Goal: Transaction & Acquisition: Book appointment/travel/reservation

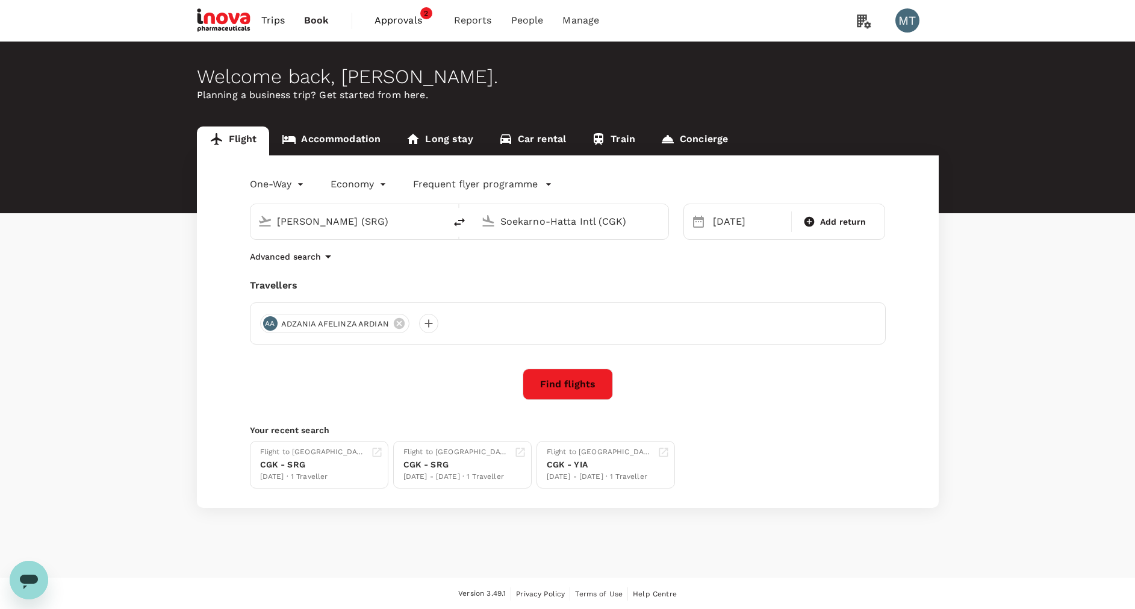
click at [388, 16] on span "Approvals" at bounding box center [404, 20] width 60 height 14
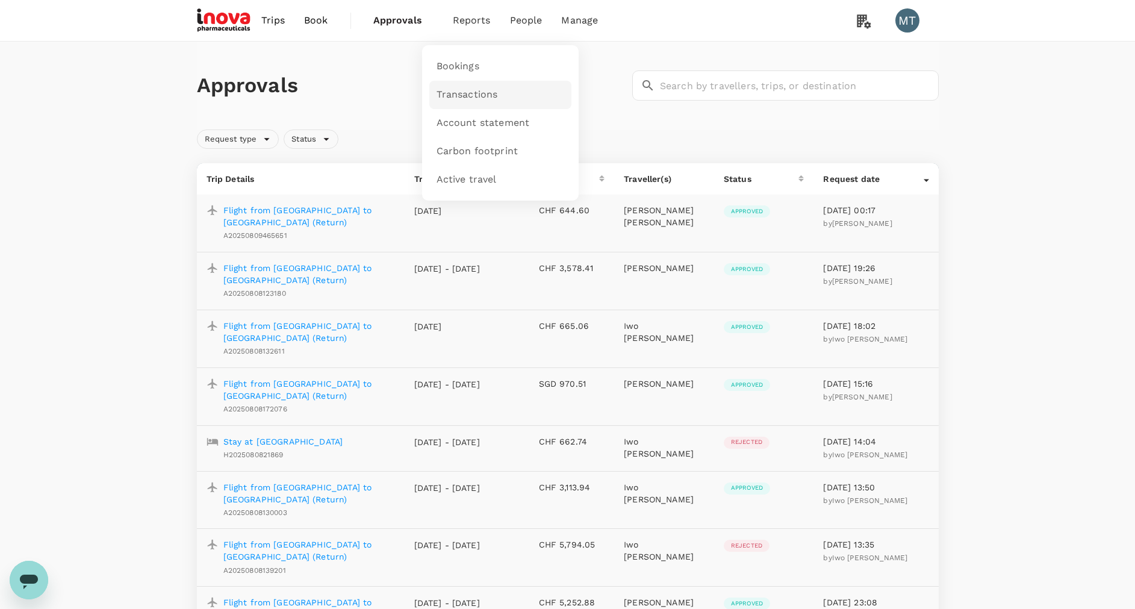
click at [470, 89] on span "Transactions" at bounding box center [466, 95] width 61 height 14
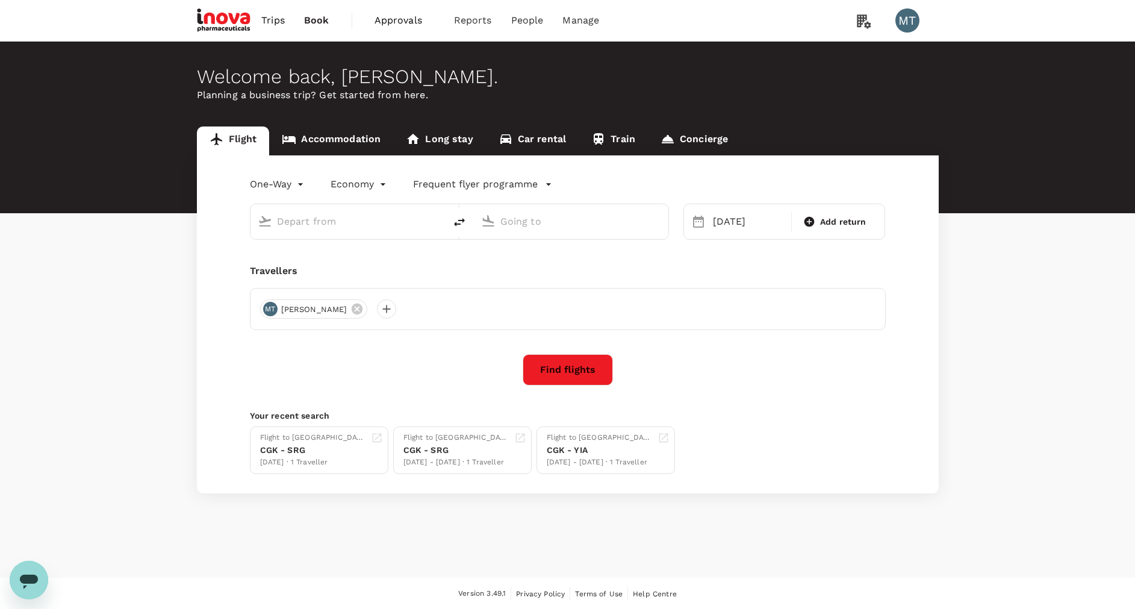
click at [323, 136] on link "Accommodation" at bounding box center [331, 140] width 124 height 29
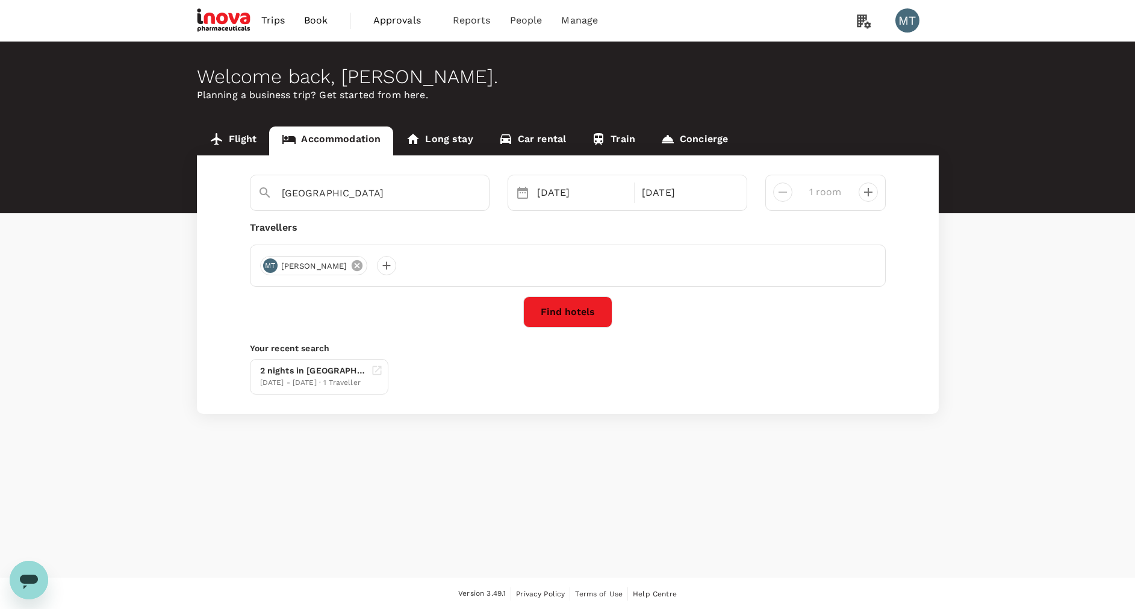
type input "[GEOGRAPHIC_DATA]"
click at [397, 265] on icon at bounding box center [399, 265] width 13 height 13
click at [271, 266] on div at bounding box center [269, 265] width 19 height 19
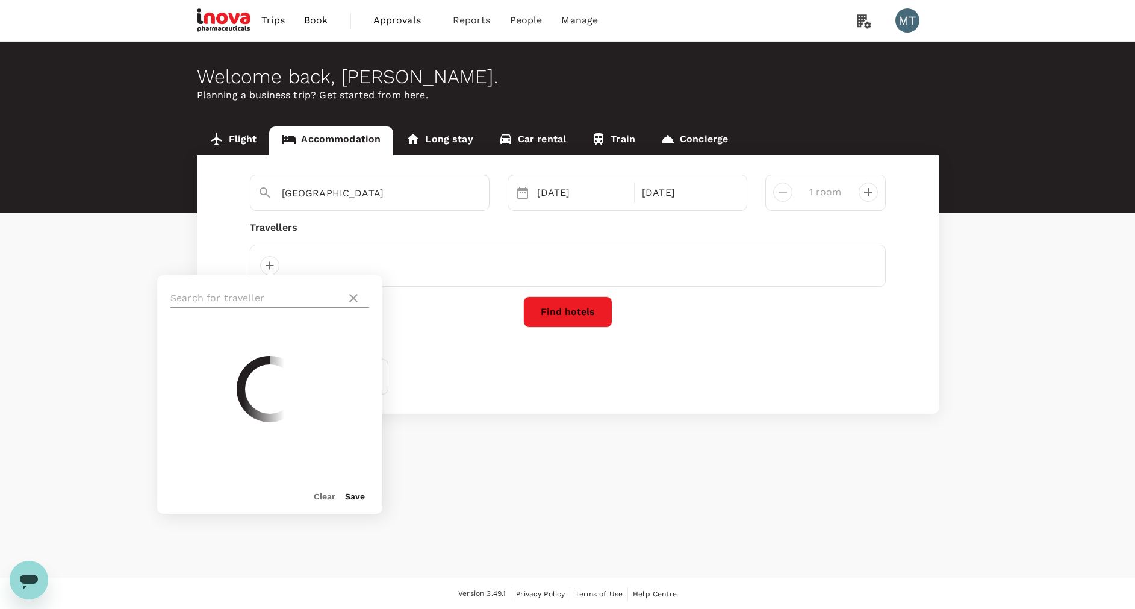
click at [269, 293] on input "text" at bounding box center [255, 297] width 171 height 19
type input "mus"
click at [267, 345] on span "Muslian Fahroni" at bounding box center [299, 341] width 140 height 14
checkbox input "true"
click at [359, 498] on button "Save" at bounding box center [355, 496] width 20 height 10
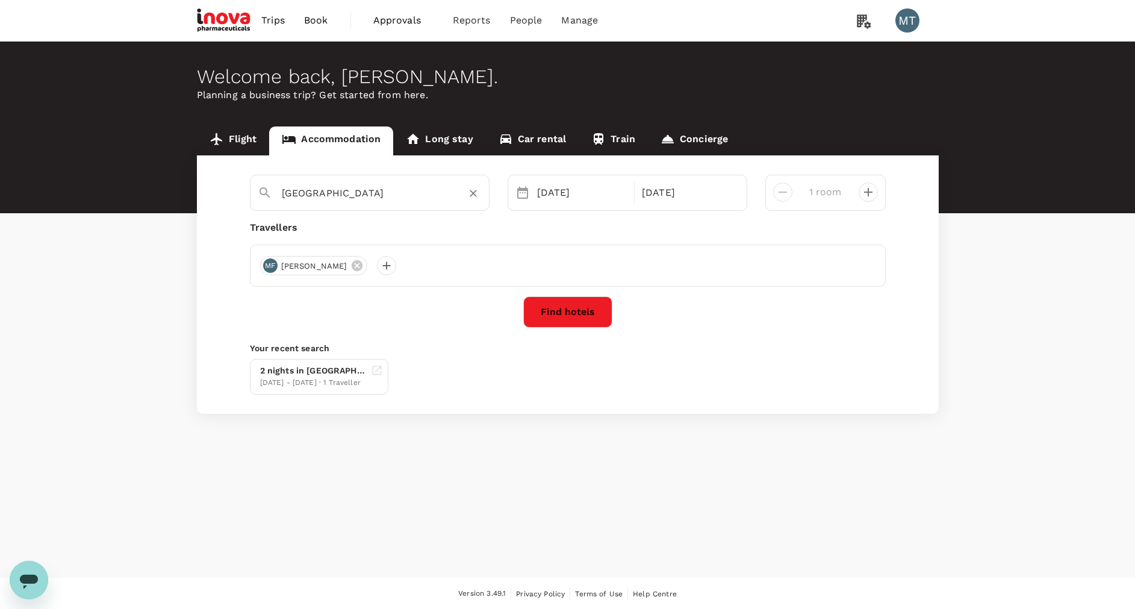
click at [470, 192] on icon "Clear" at bounding box center [473, 193] width 12 height 12
click at [436, 188] on input "text" at bounding box center [365, 193] width 166 height 19
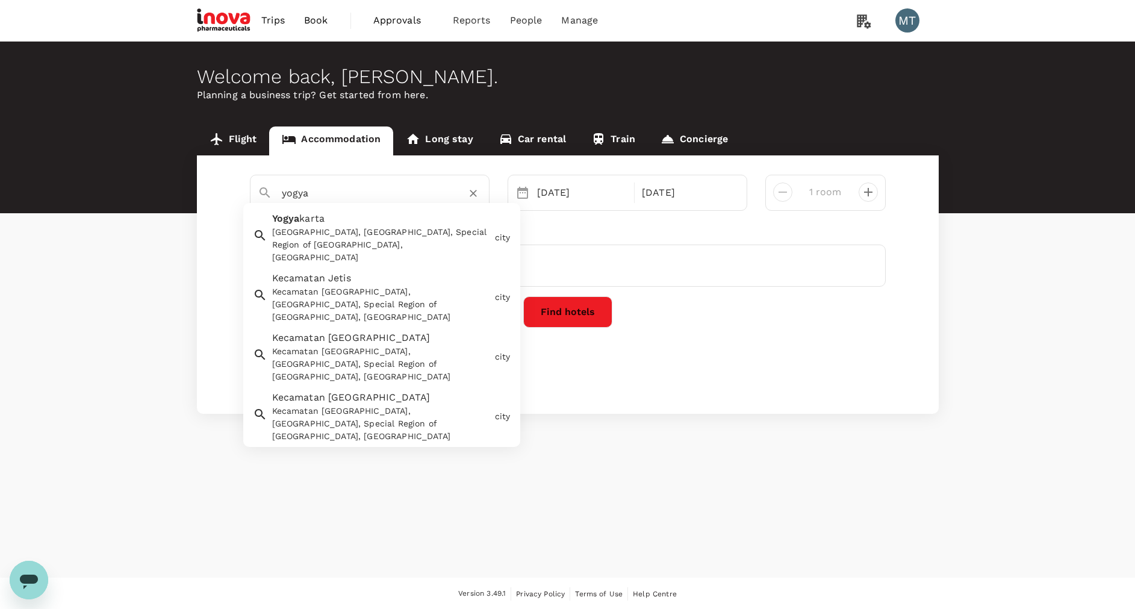
click at [420, 230] on div "Yogyakarta, Yogyakarta City, Special Region of Yogyakarta, Indonesia" at bounding box center [381, 245] width 218 height 38
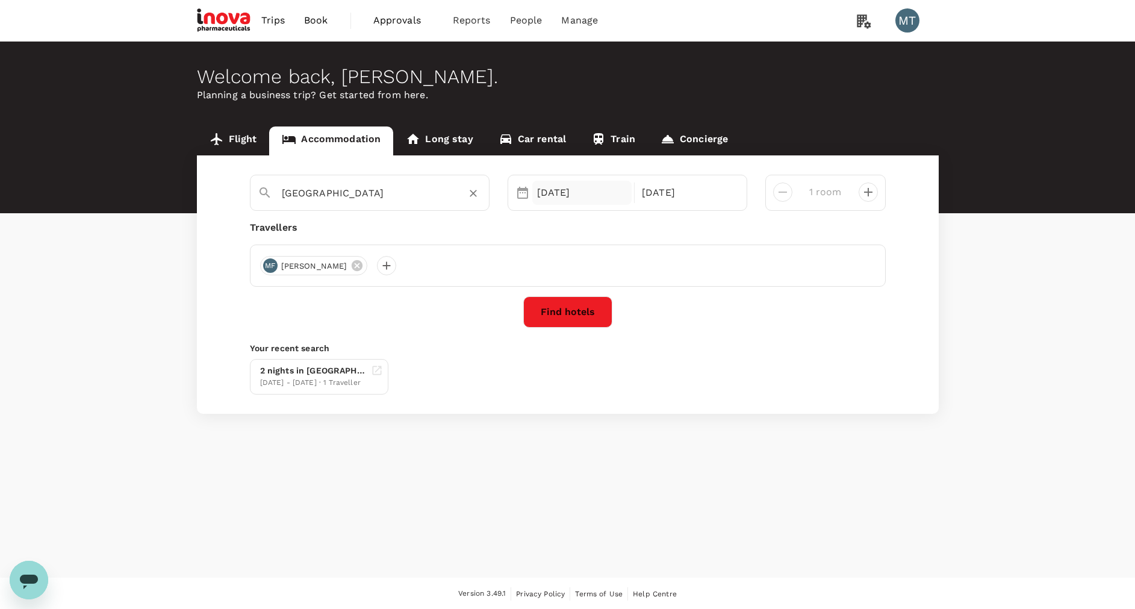
type input "Yogyakarta"
click at [562, 197] on div "13 Aug" at bounding box center [582, 193] width 100 height 24
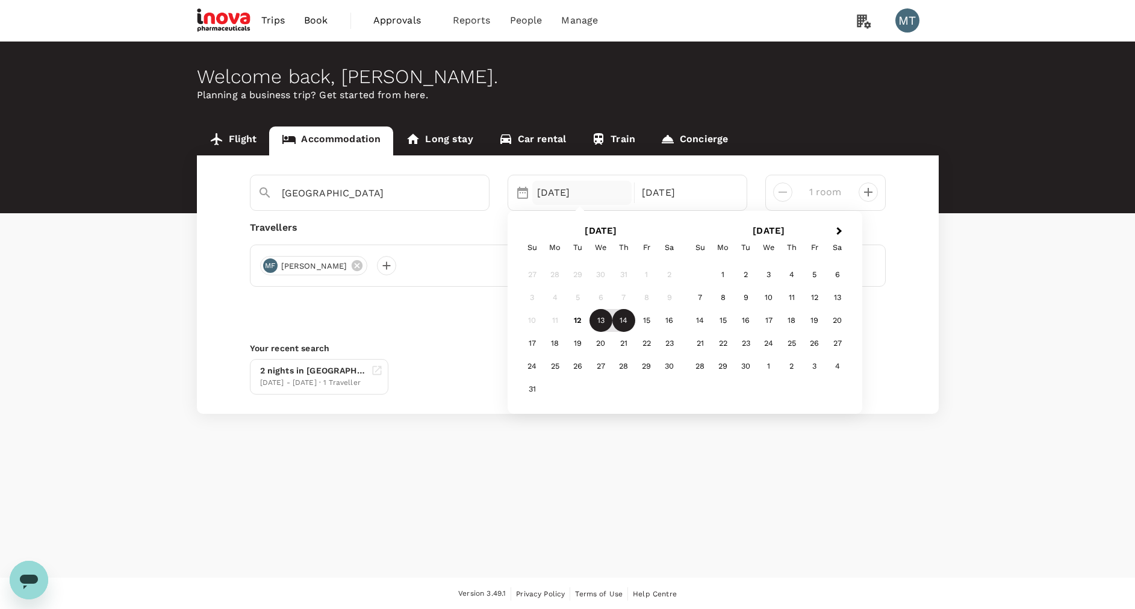
click at [672, 486] on div "Welcome back , Morina . Planning a business trip? Get started from here. Flight…" at bounding box center [567, 310] width 1135 height 536
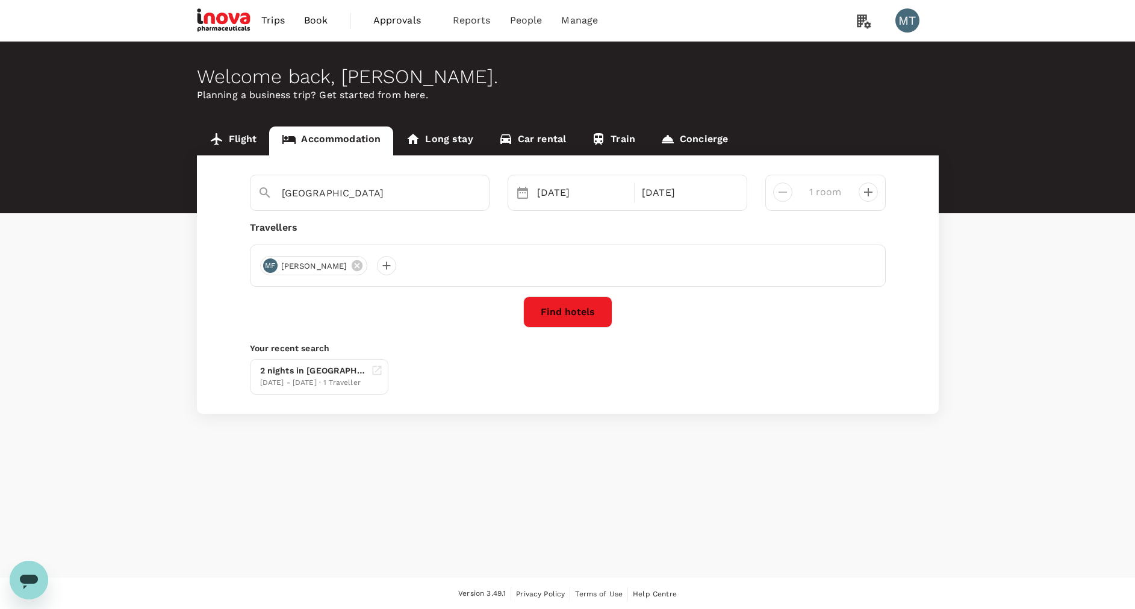
click at [572, 305] on button "Find hotels" at bounding box center [567, 311] width 89 height 31
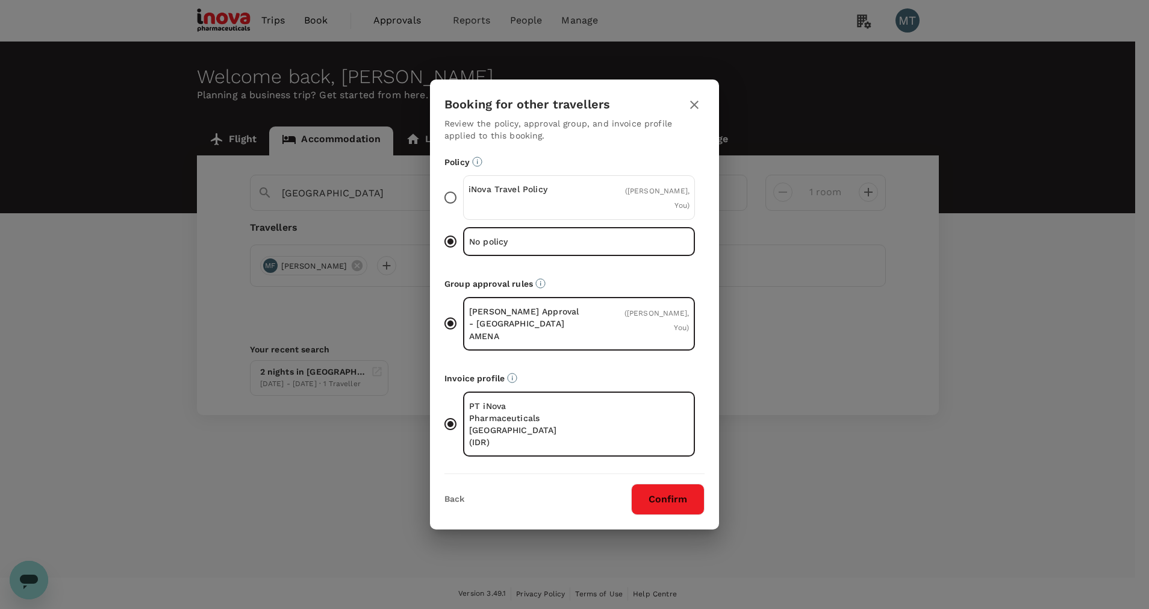
click at [484, 212] on div "iNova Travel Policy" at bounding box center [523, 197] width 111 height 29
click at [463, 210] on input "iNova Travel Policy ( Muslian Fahroni, You )" at bounding box center [450, 197] width 25 height 25
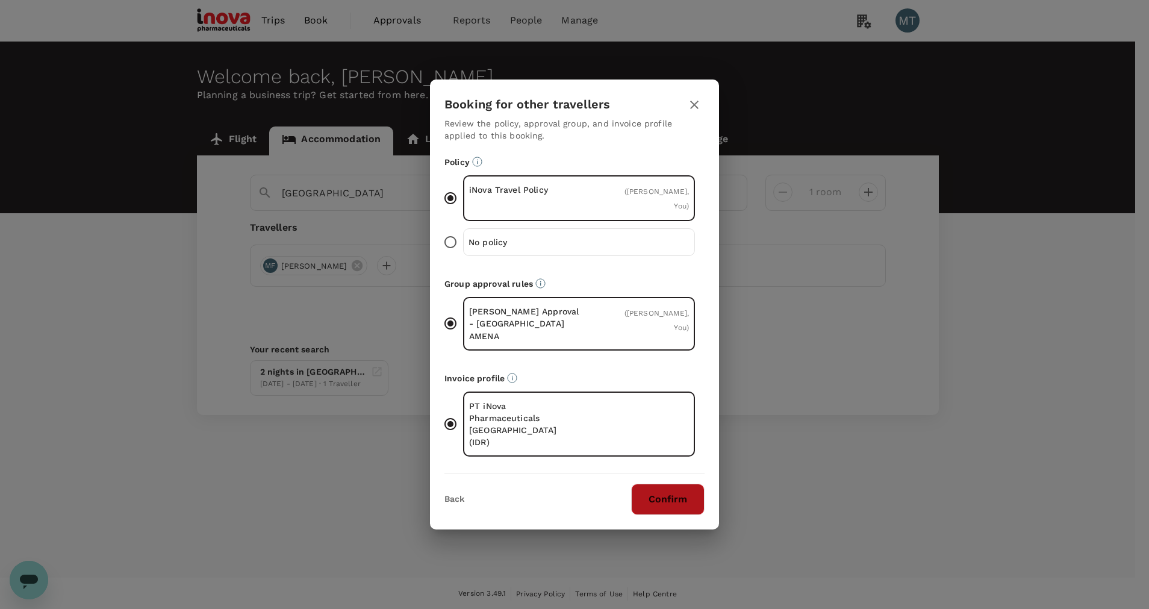
click at [654, 491] on button "Confirm" at bounding box center [667, 498] width 73 height 31
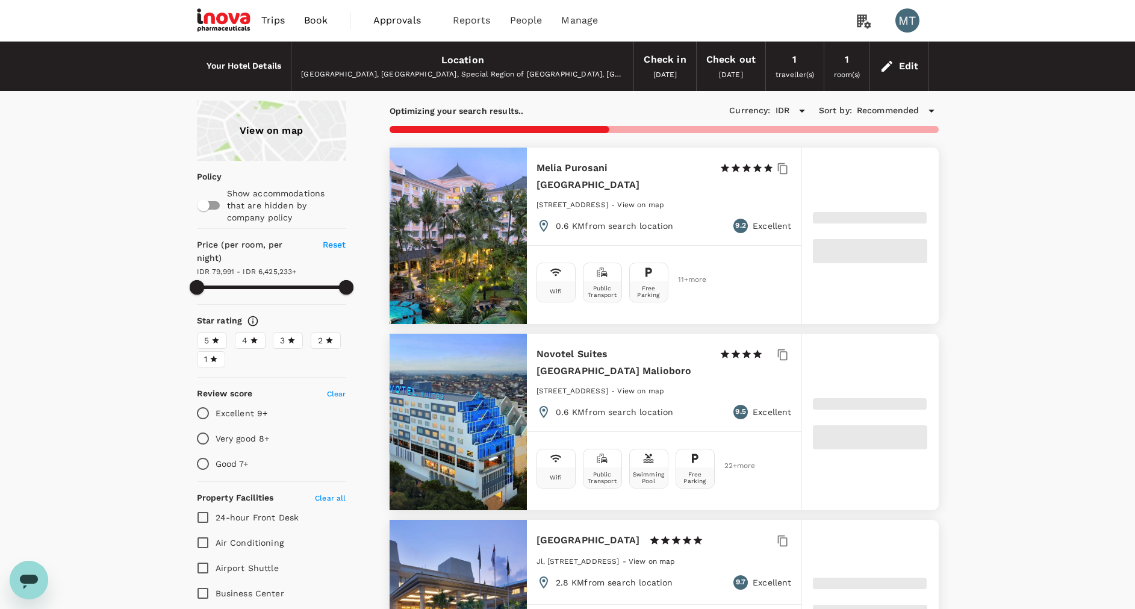
type input "6425232.27"
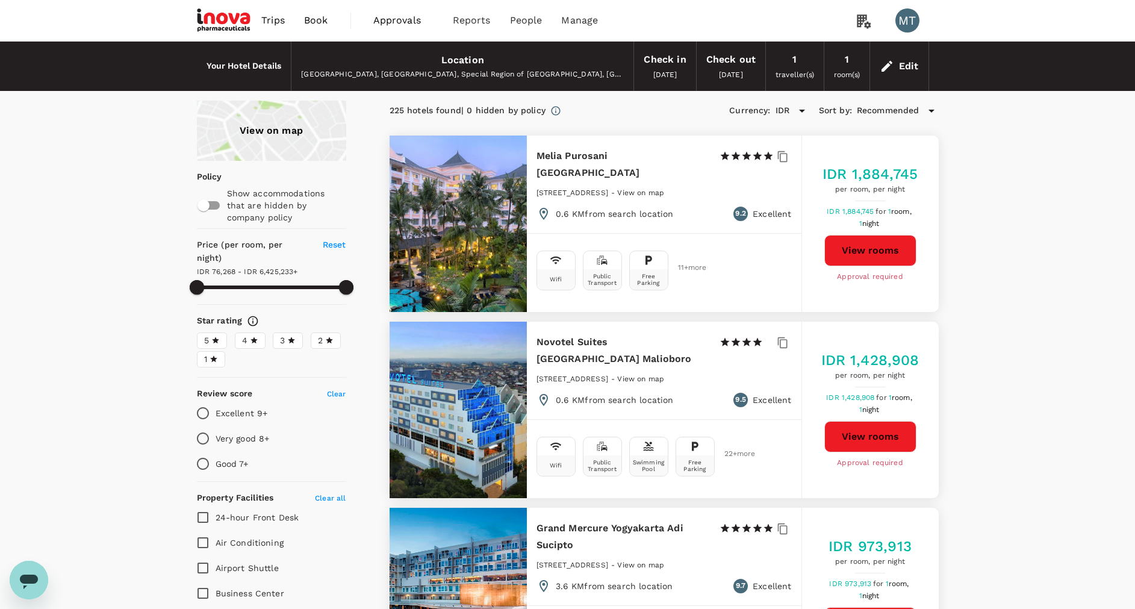
type input "76268.27"
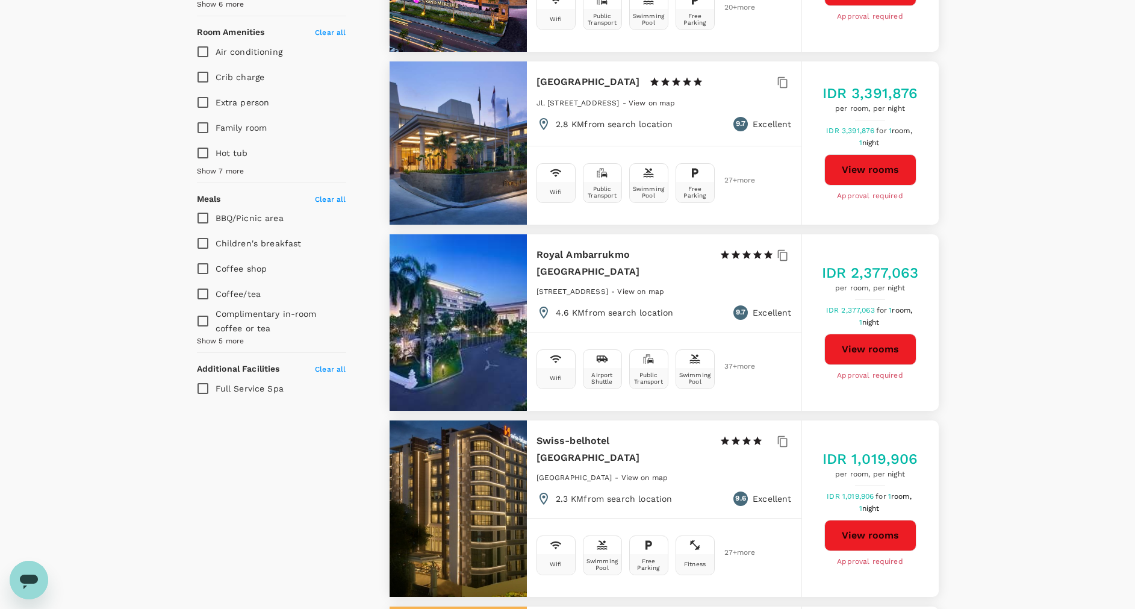
scroll to position [903, 0]
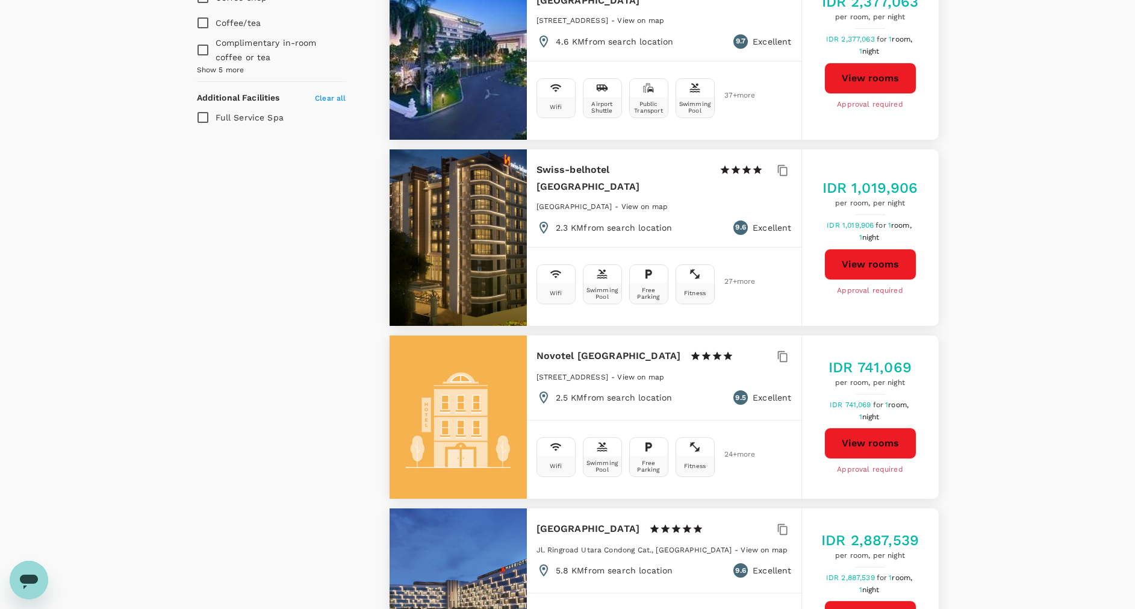
type input "6425232.27"
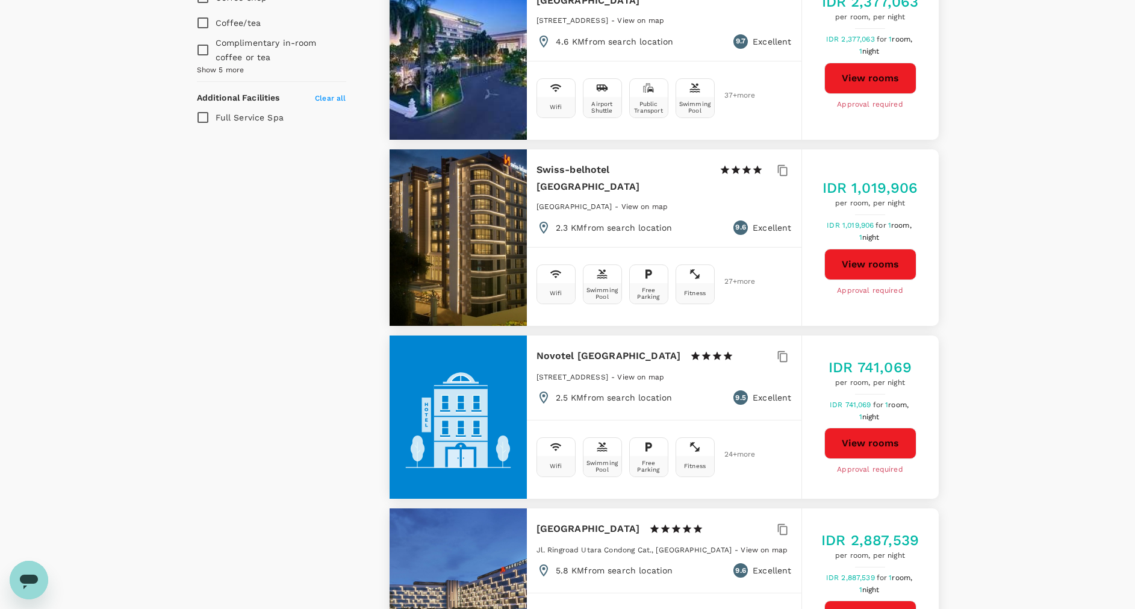
click at [857, 427] on button "View rooms" at bounding box center [870, 442] width 92 height 31
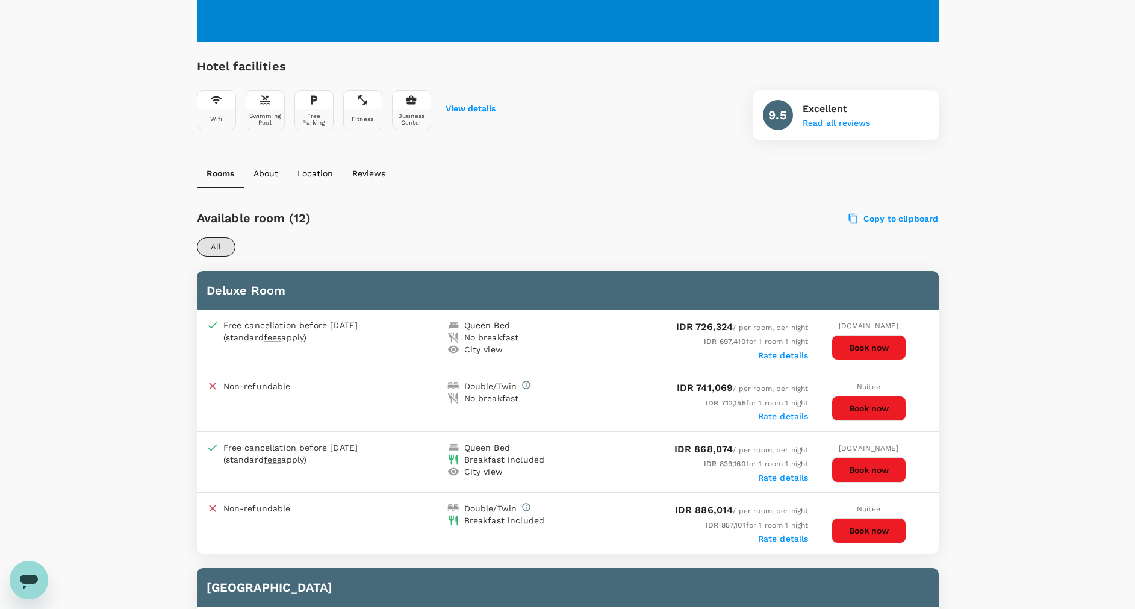
scroll to position [361, 0]
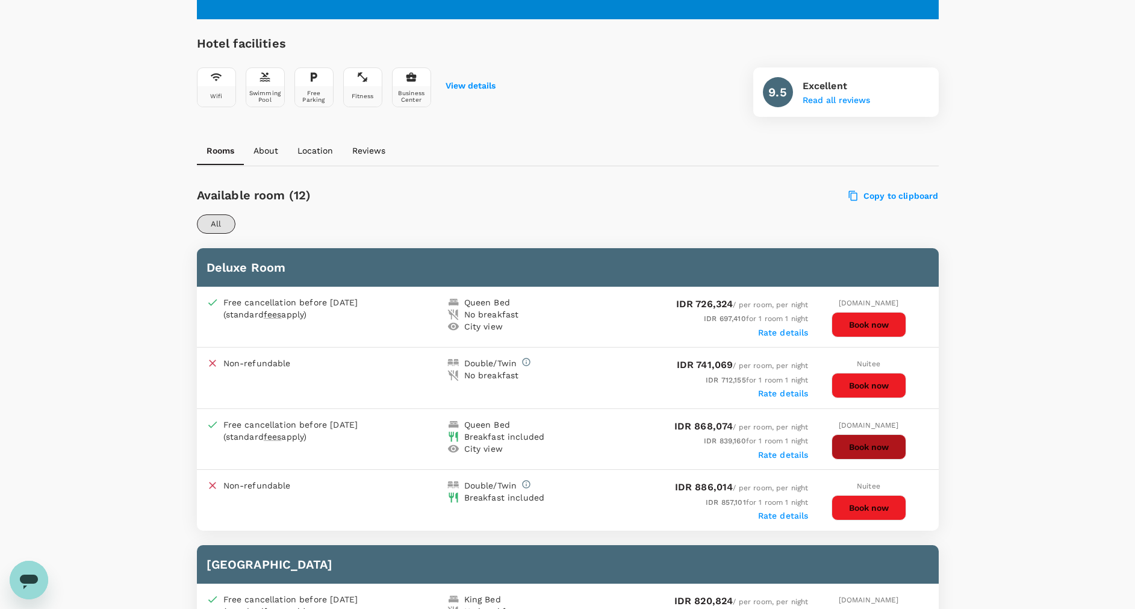
click at [849, 444] on button "Book now" at bounding box center [868, 446] width 75 height 25
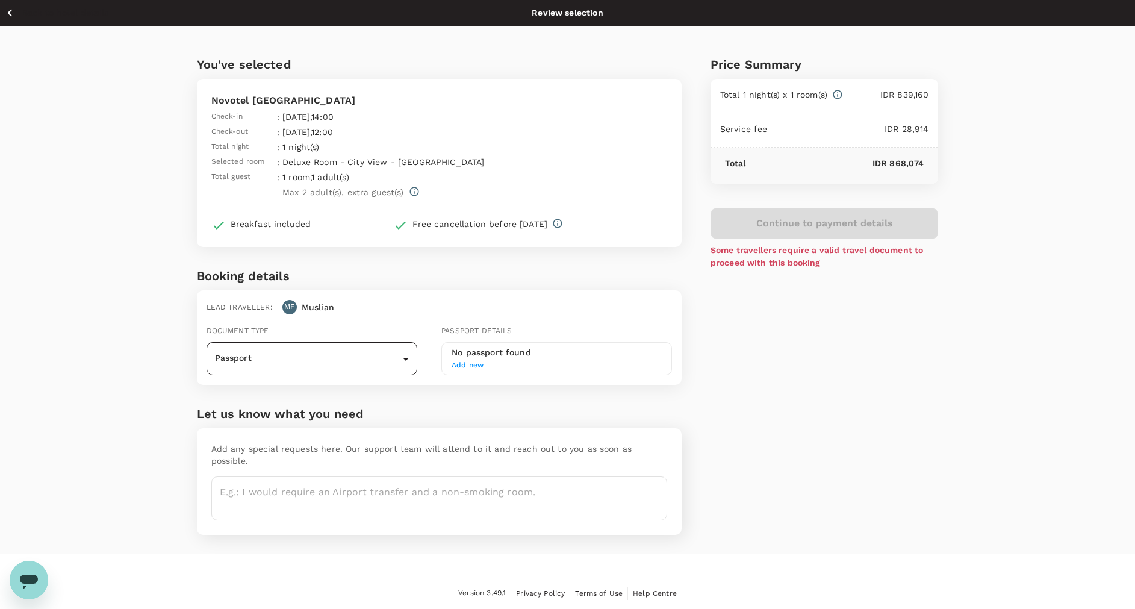
click at [404, 359] on body "Back to hotel details Review selection You've selected Novotel Yogyakarta Check…" at bounding box center [567, 304] width 1135 height 609
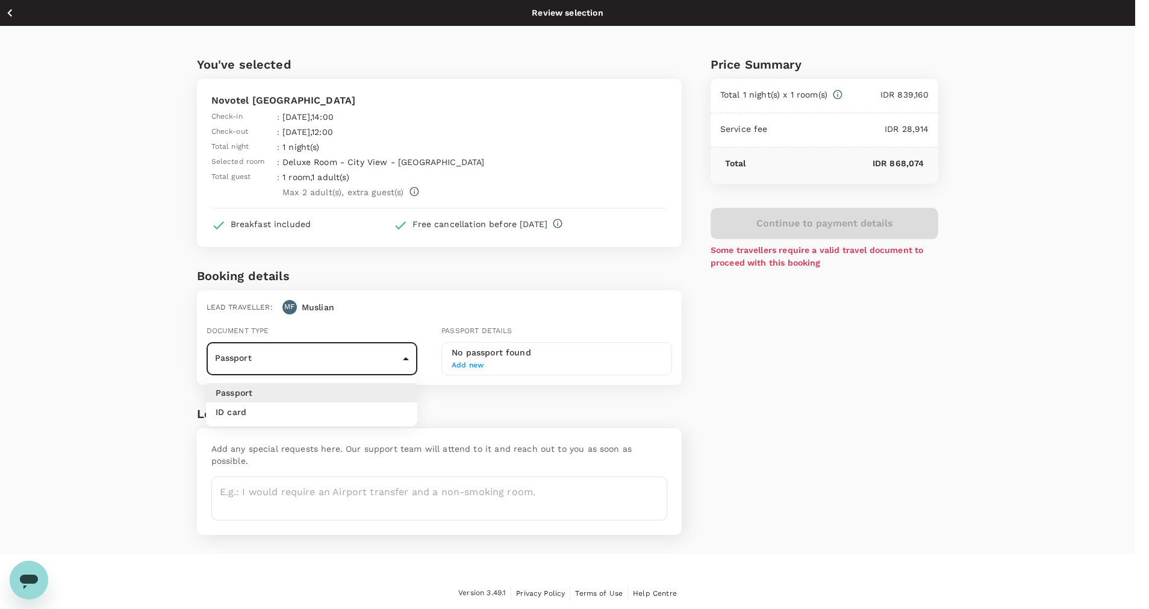
click at [380, 403] on li "ID card" at bounding box center [311, 411] width 211 height 19
type input "Id card"
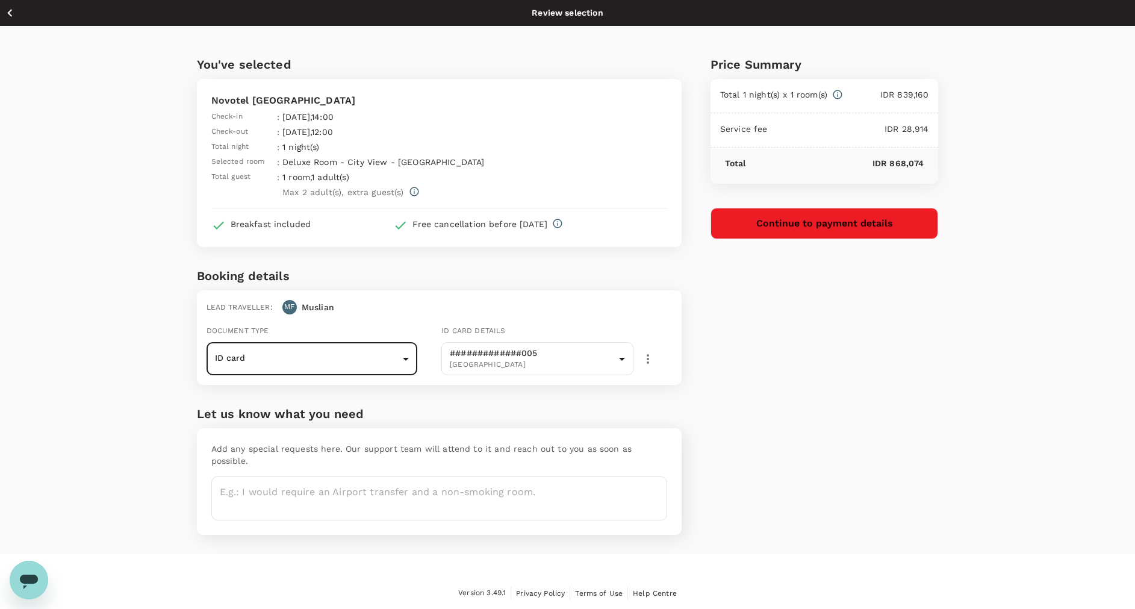
click at [799, 225] on button "Continue to payment details" at bounding box center [824, 223] width 228 height 31
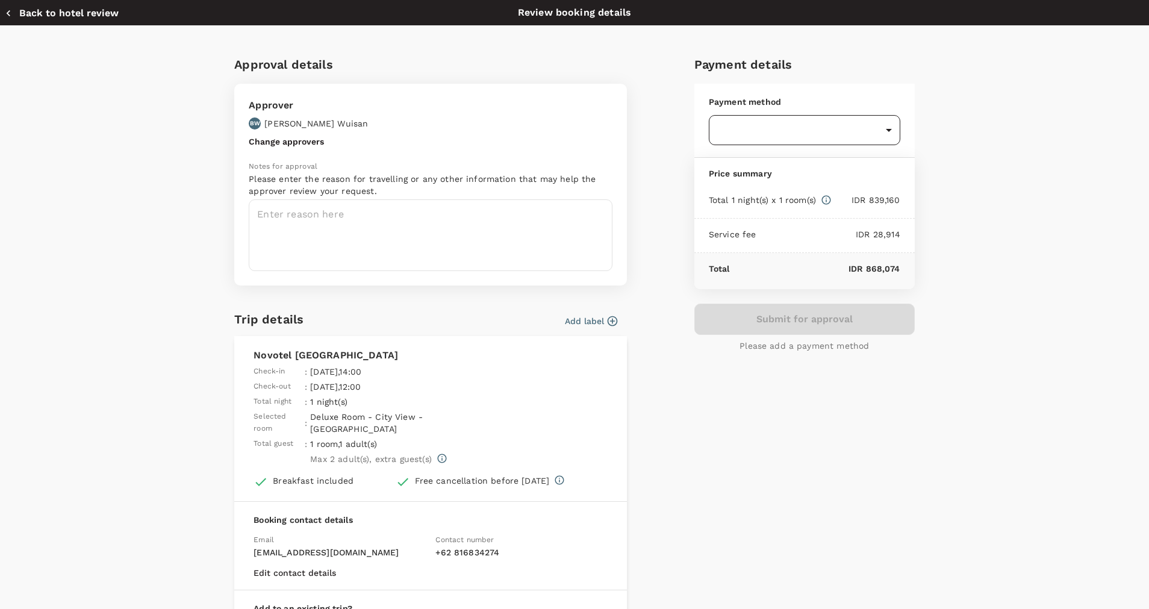
click at [881, 128] on body "Back to hotel details Review selection You've selected Novotel Yogyakarta Check…" at bounding box center [574, 304] width 1149 height 609
click at [796, 193] on p "GoFluid" at bounding box center [797, 191] width 172 height 12
type input "9d87fe9b-f599-4813-91a8-6354e0e2f257"
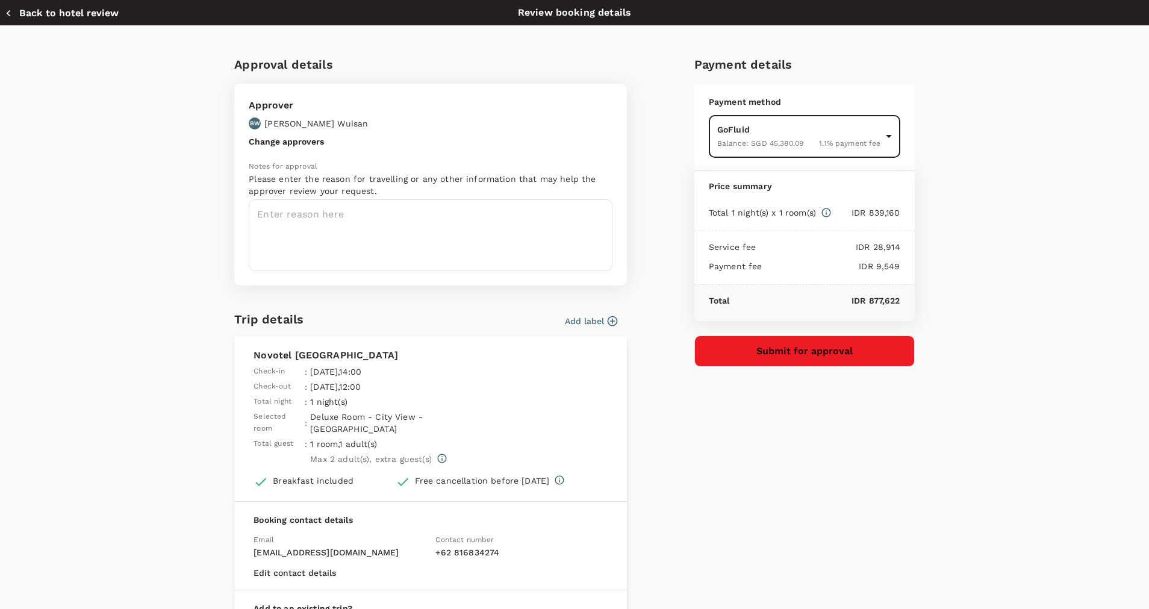
click at [607, 320] on icon "button" at bounding box center [612, 321] width 12 height 12
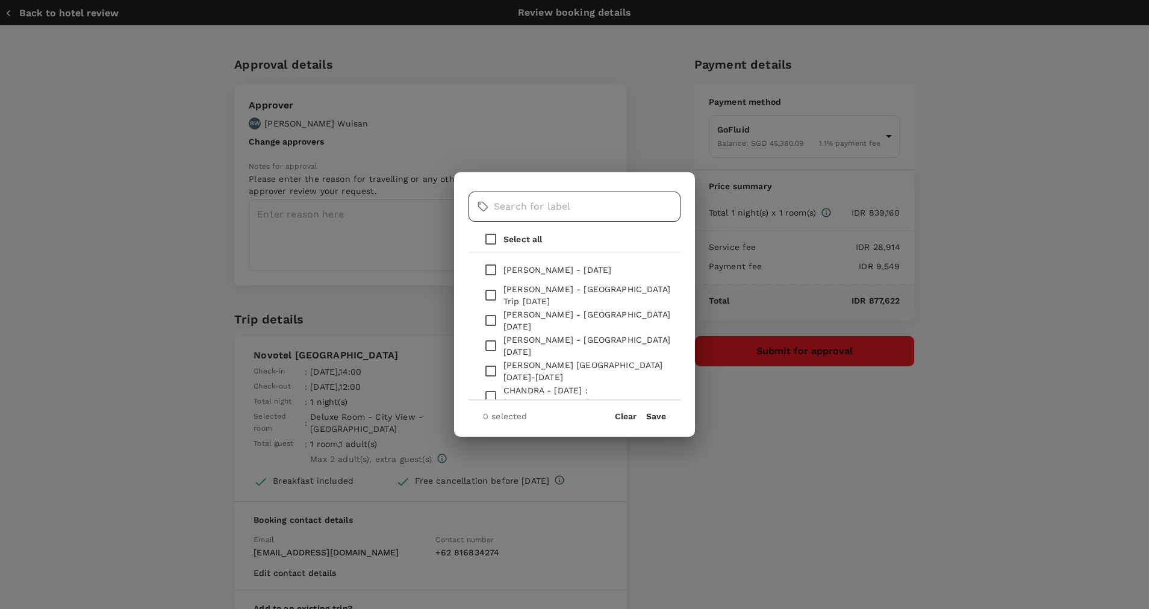
click at [544, 213] on input "text" at bounding box center [587, 206] width 187 height 30
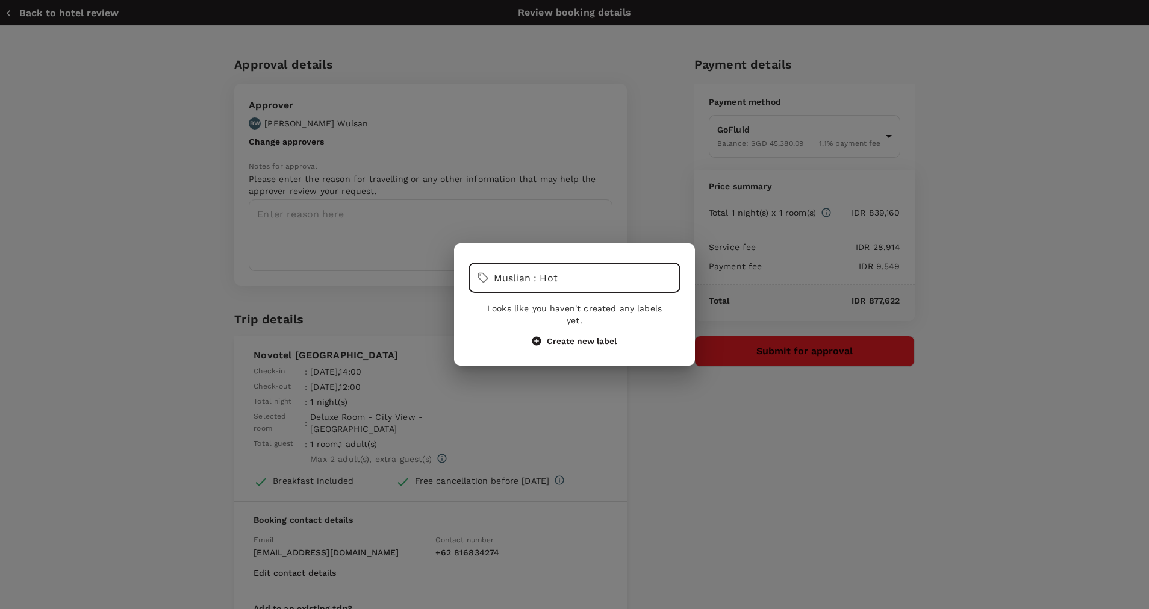
type input "Muslian : Hot"
click at [582, 335] on button "Create new label" at bounding box center [574, 340] width 84 height 11
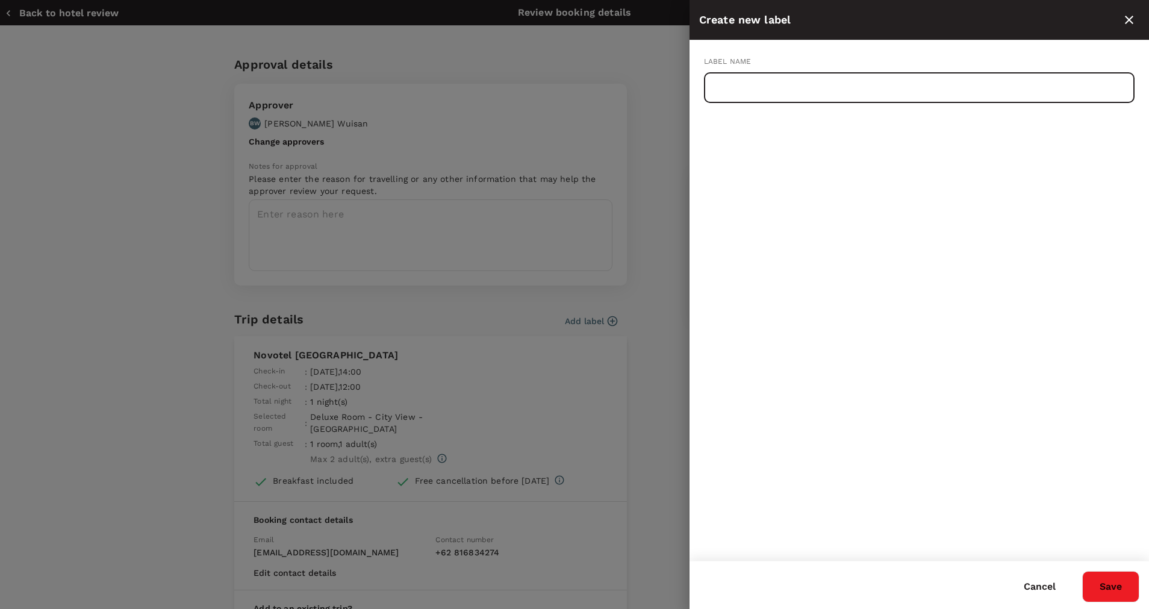
click at [777, 85] on input "text" at bounding box center [919, 88] width 430 height 30
type input "Muslian : Hotel in Jogya 13-14 Aug 2025"
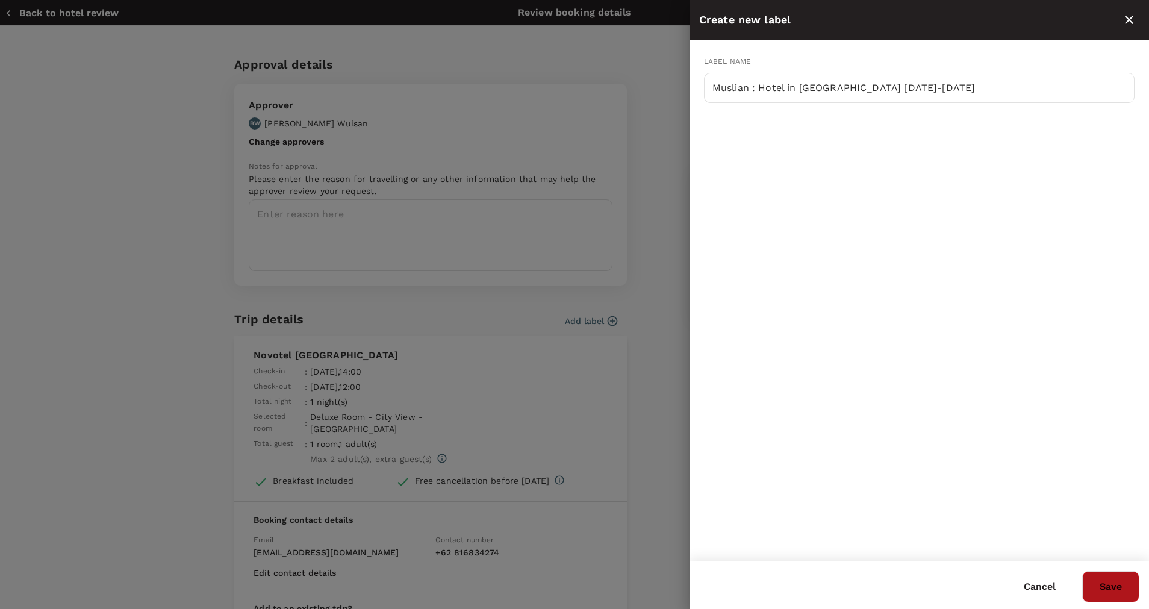
click at [1121, 585] on button "Save" at bounding box center [1110, 586] width 57 height 31
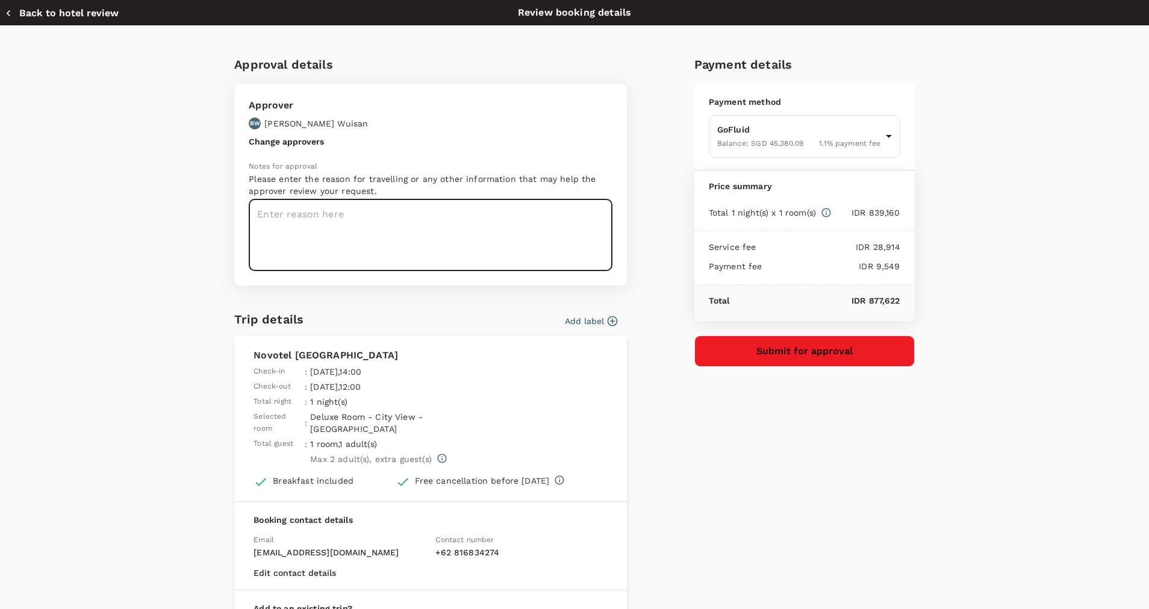
click at [267, 232] on textarea at bounding box center [431, 235] width 364 height 72
type textarea "H"
type textarea "Hotel for Muslian in Jogya 13-14 Aug 2025"
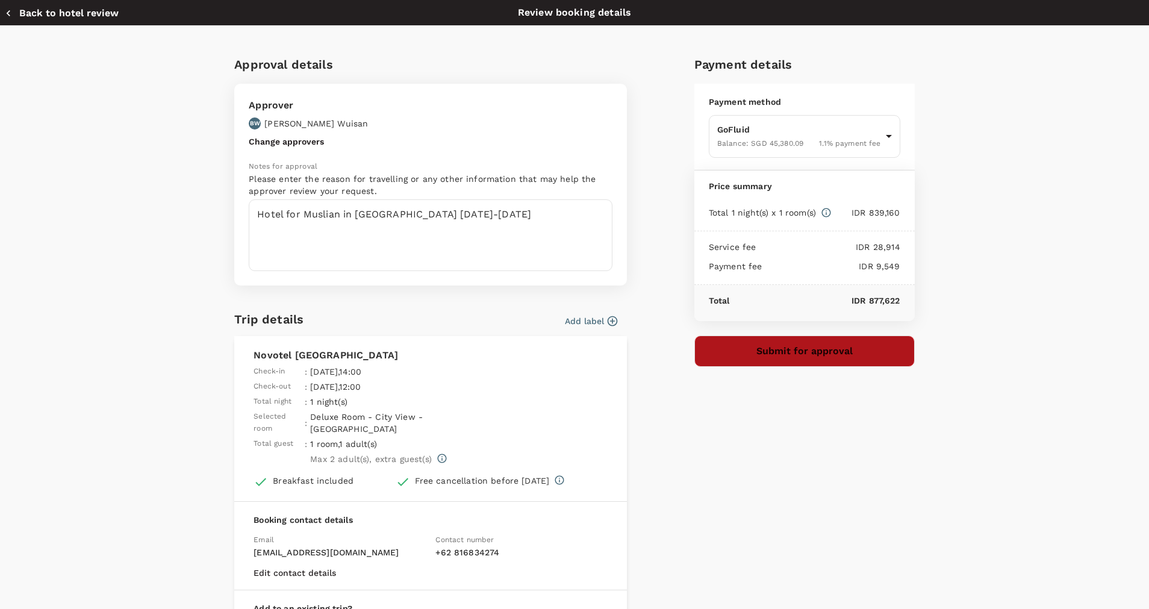
click at [758, 353] on button "Submit for approval" at bounding box center [804, 350] width 220 height 31
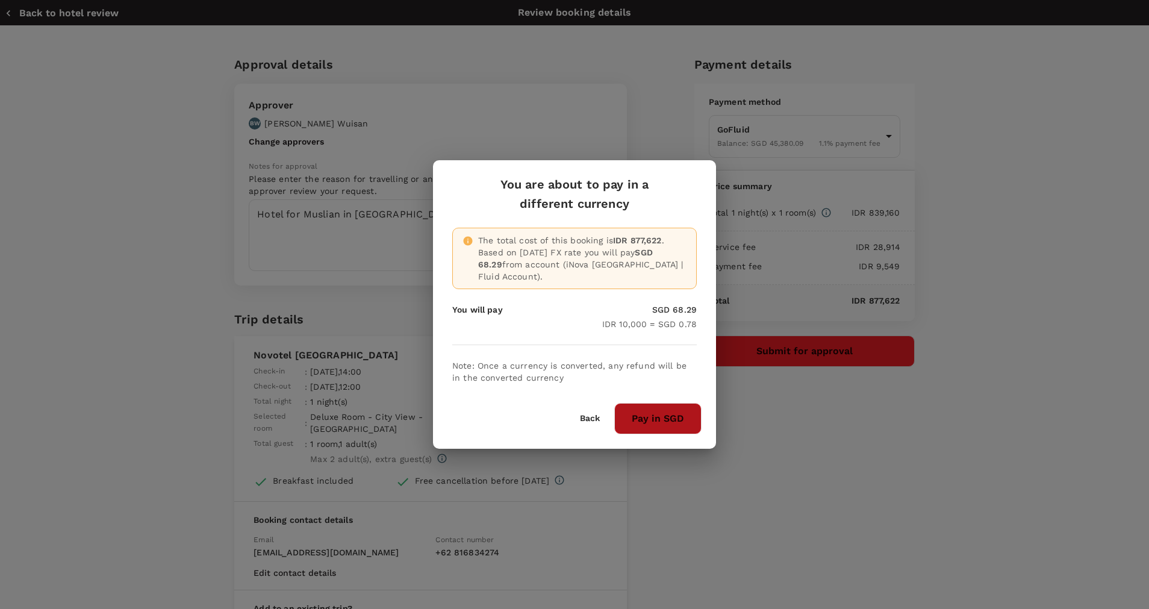
click at [682, 418] on button "Pay in SGD" at bounding box center [657, 418] width 87 height 31
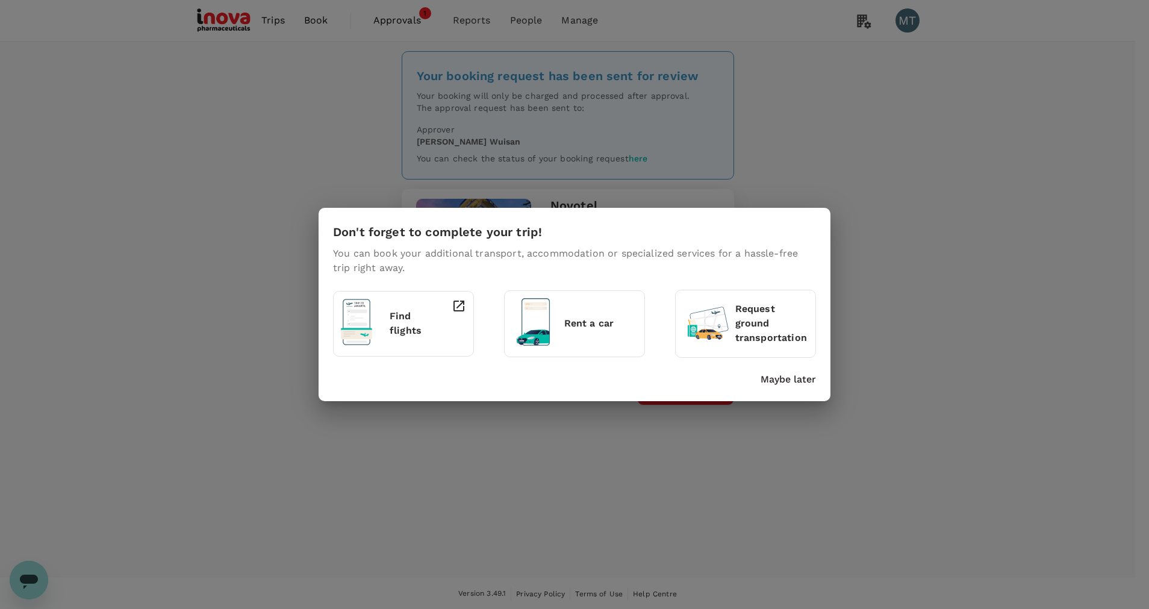
click at [475, 20] on div "Don't forget to complete your trip! You can book your additional transport, acc…" at bounding box center [574, 304] width 1149 height 609
click at [781, 377] on p "Maybe later" at bounding box center [787, 379] width 55 height 14
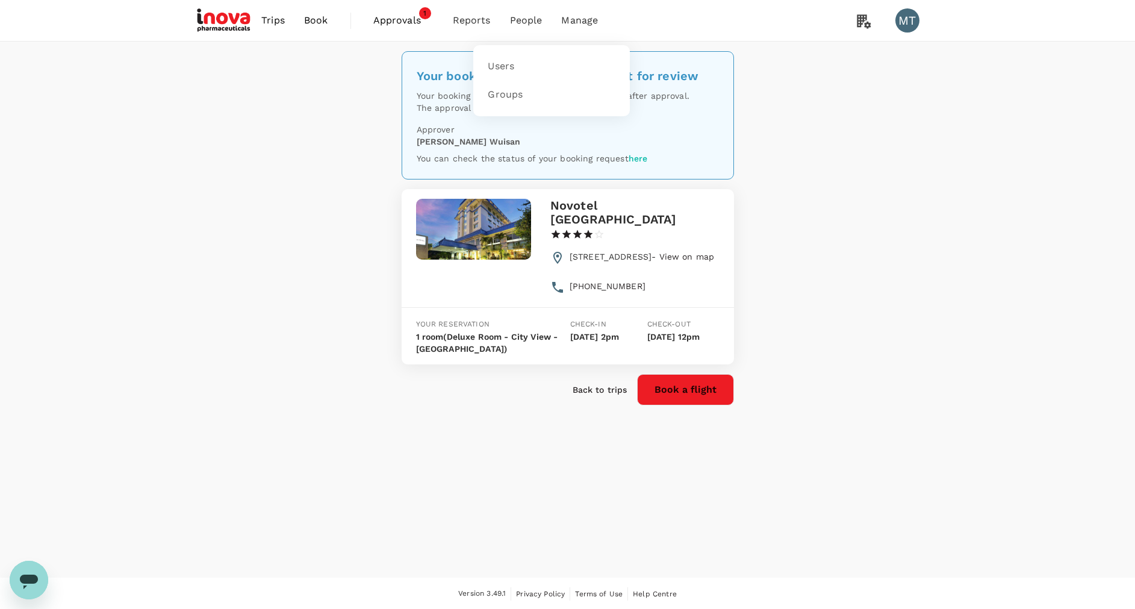
click at [527, 22] on span "People" at bounding box center [526, 20] width 33 height 14
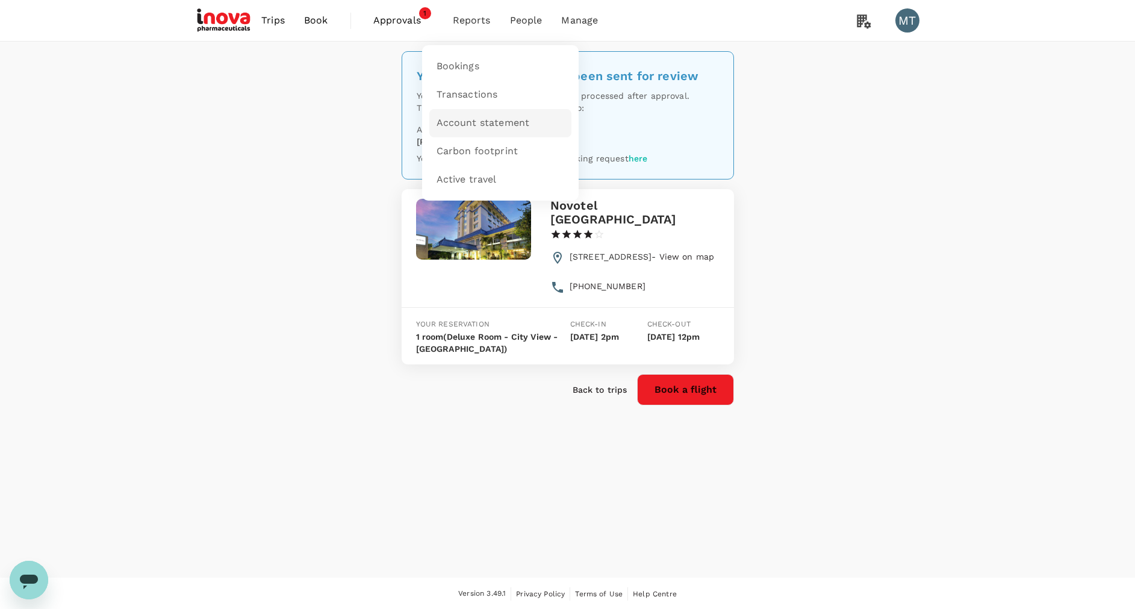
click at [521, 117] on span "Account statement" at bounding box center [482, 123] width 93 height 14
